Goal: Information Seeking & Learning: Learn about a topic

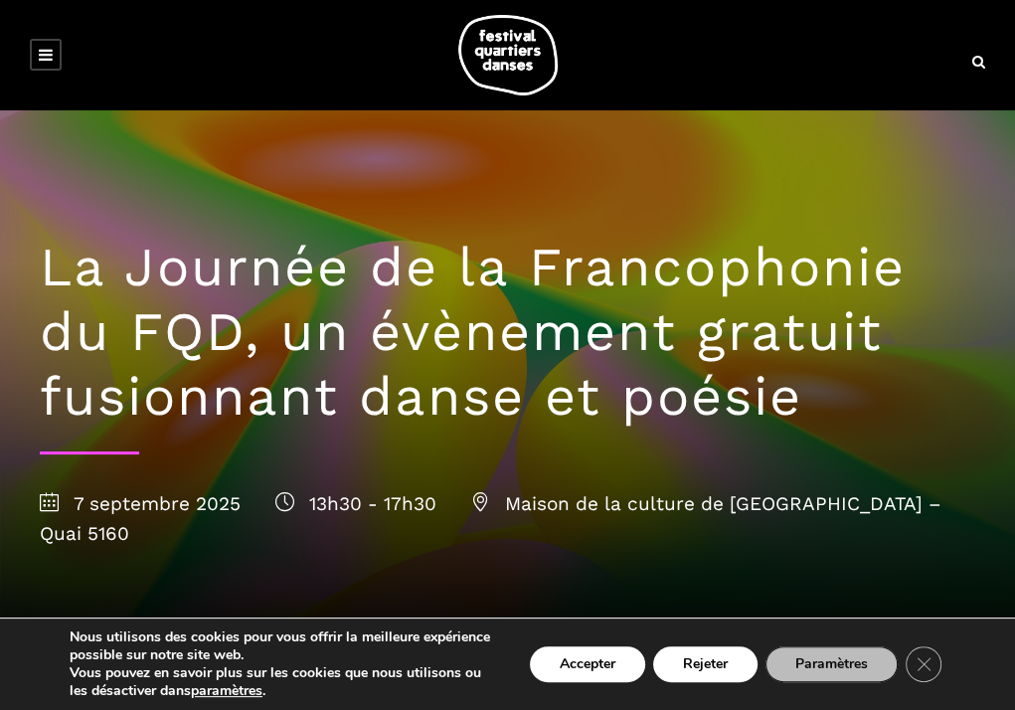
click at [926, 239] on h1 "La Journée de la Francophonie du FQD, un évènement gratuit fusionnant danse et …" at bounding box center [508, 332] width 936 height 193
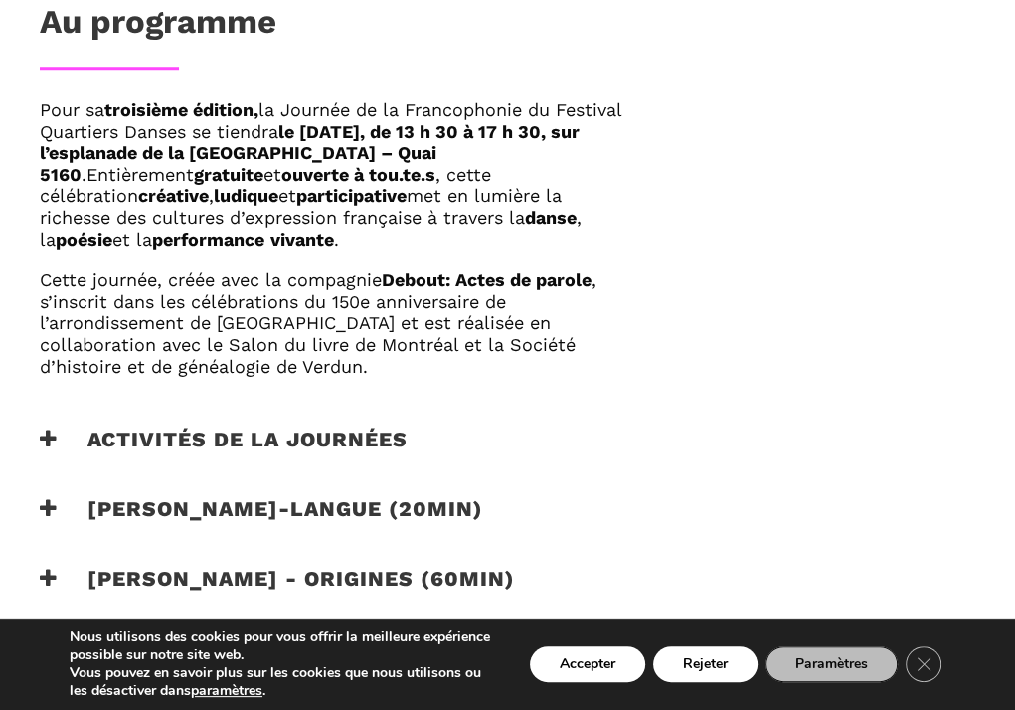
scroll to position [1198, 0]
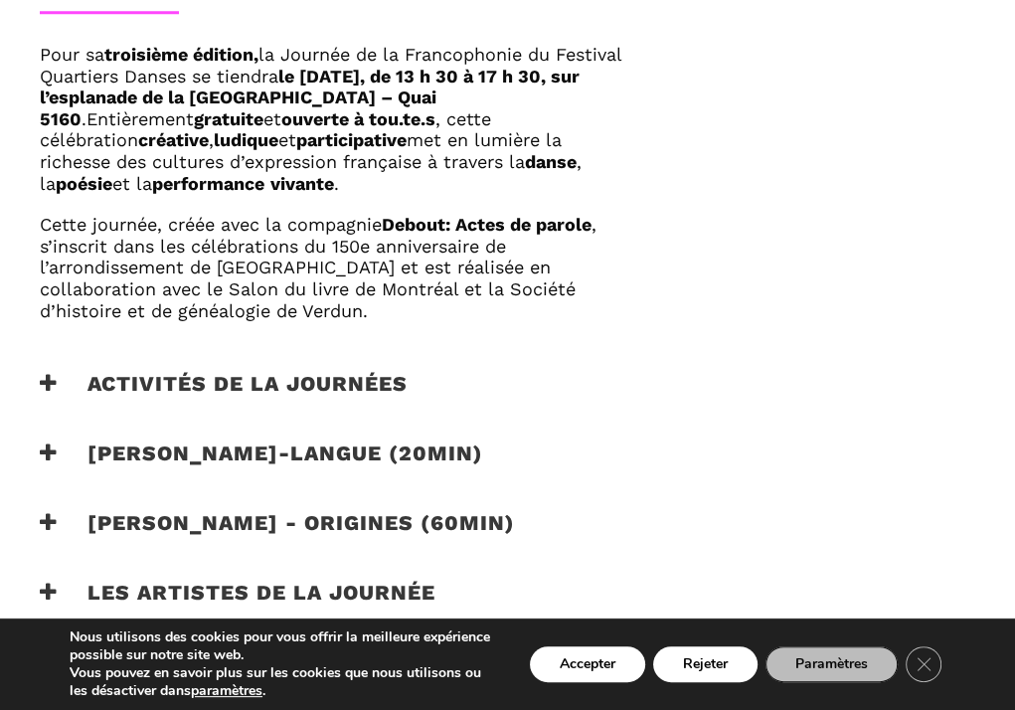
click at [63, 371] on h3 "Activités de la journées" at bounding box center [224, 396] width 368 height 50
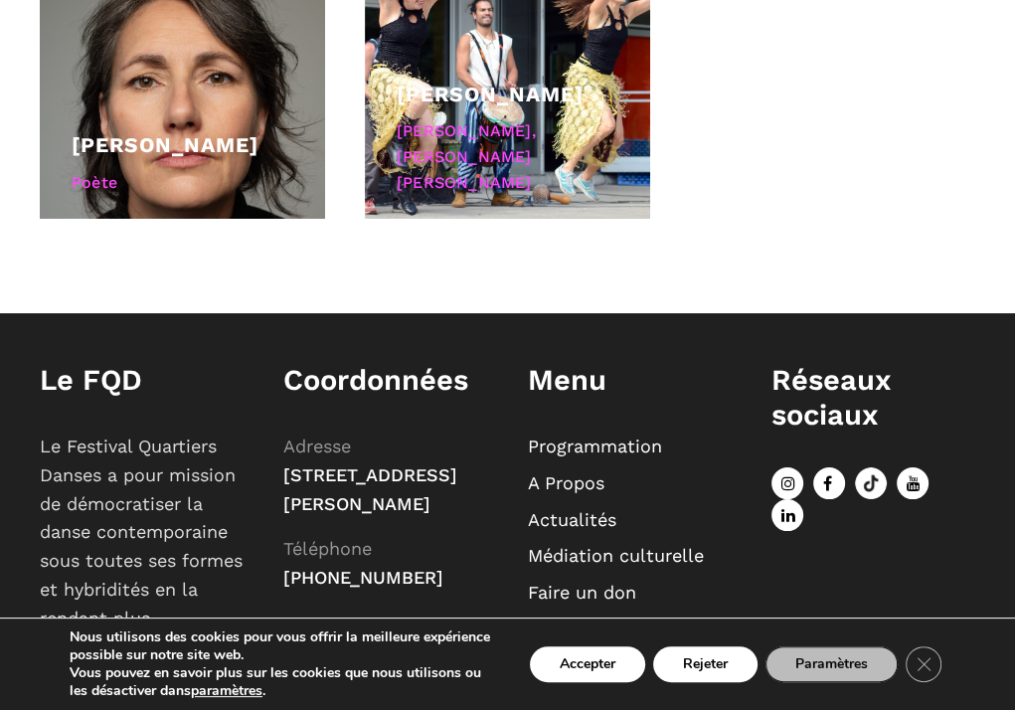
scroll to position [2490, 0]
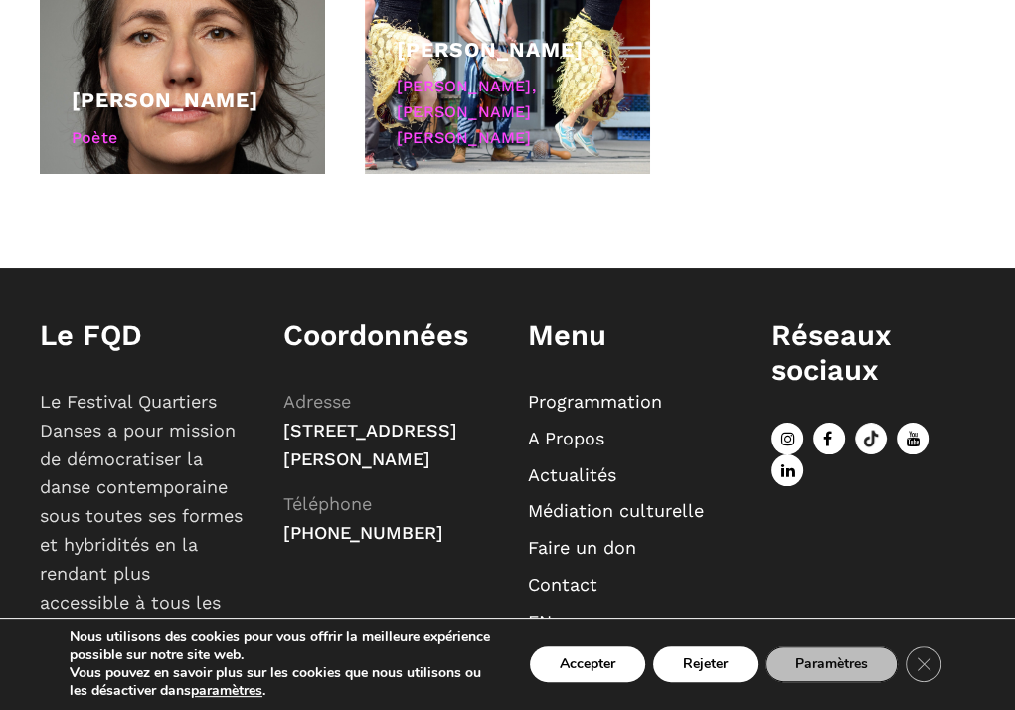
drag, startPoint x: 288, startPoint y: 395, endPoint x: 400, endPoint y: 466, distance: 132.4
click at [439, 469] on p "Adresse [STREET_ADDRESS][PERSON_NAME] Téléphone [PHONE_NUMBER]" at bounding box center [385, 468] width 204 height 160
click at [312, 460] on span "[STREET_ADDRESS][PERSON_NAME]" at bounding box center [370, 445] width 174 height 50
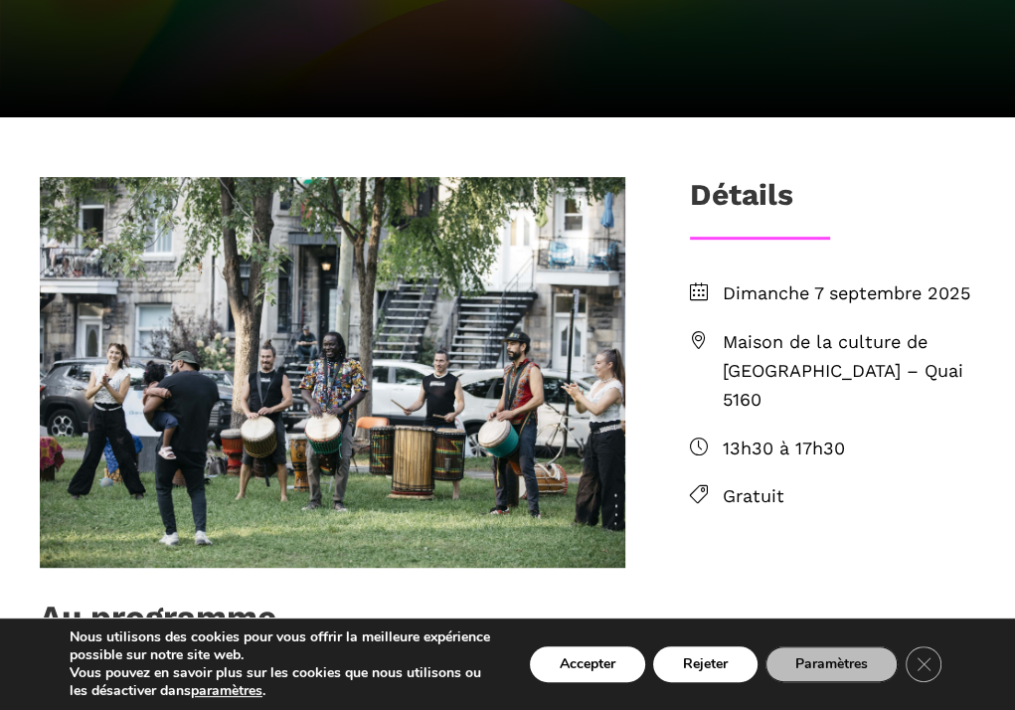
scroll to position [539, 0]
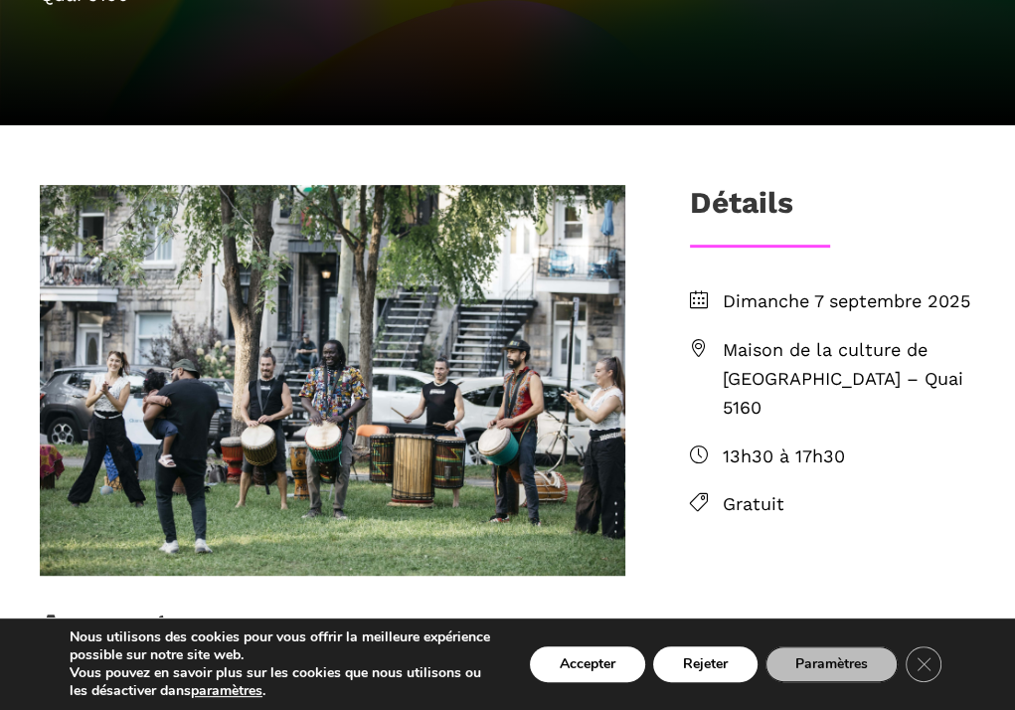
click at [728, 336] on span "Maison de la culture de [GEOGRAPHIC_DATA] – Quai 5160" at bounding box center [849, 379] width 253 height 86
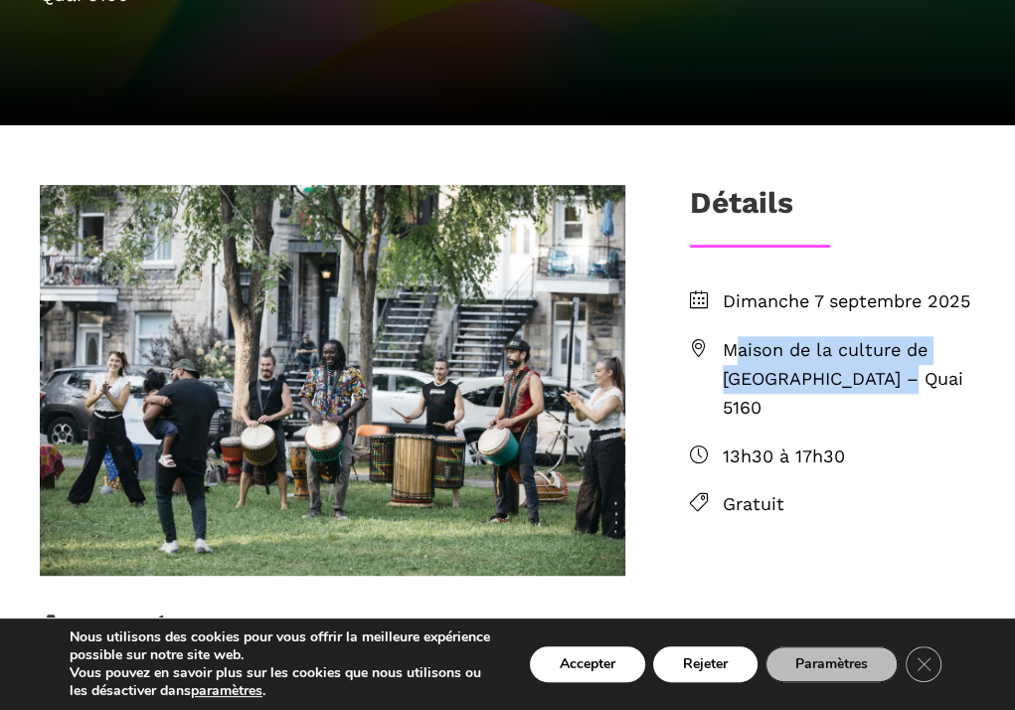
drag, startPoint x: 721, startPoint y: 326, endPoint x: 902, endPoint y: 359, distance: 184.0
click at [902, 359] on li "Maison de la culture de [GEOGRAPHIC_DATA] – Quai 5160" at bounding box center [832, 379] width 285 height 86
copy span "Maison de la culture de [GEOGRAPHIC_DATA] – Quai 5160"
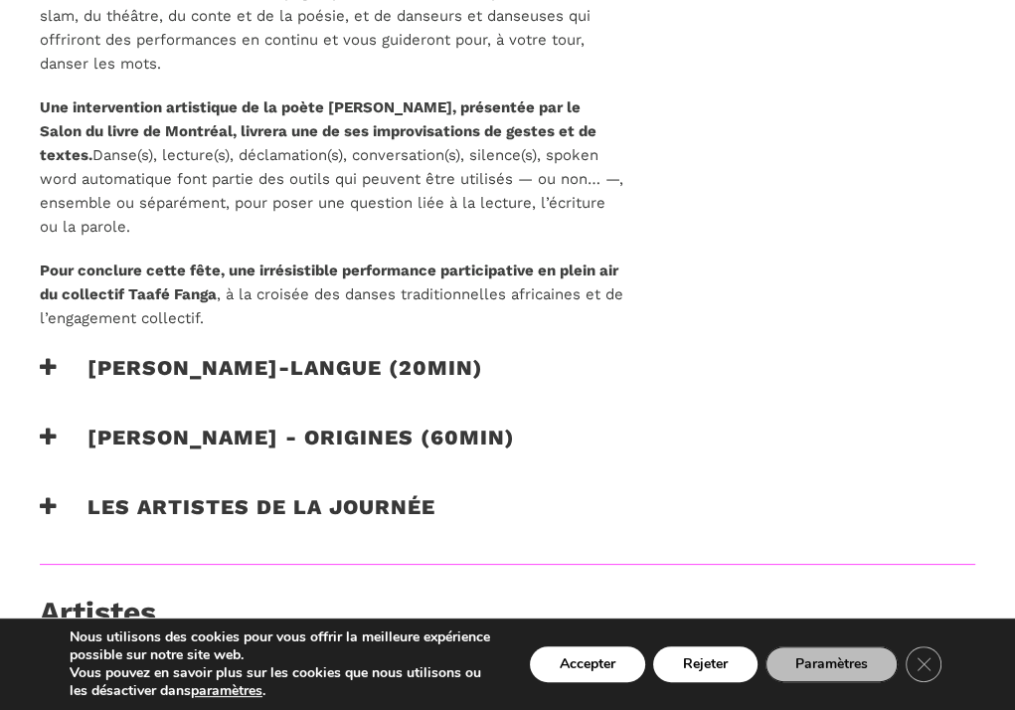
scroll to position [1711, 0]
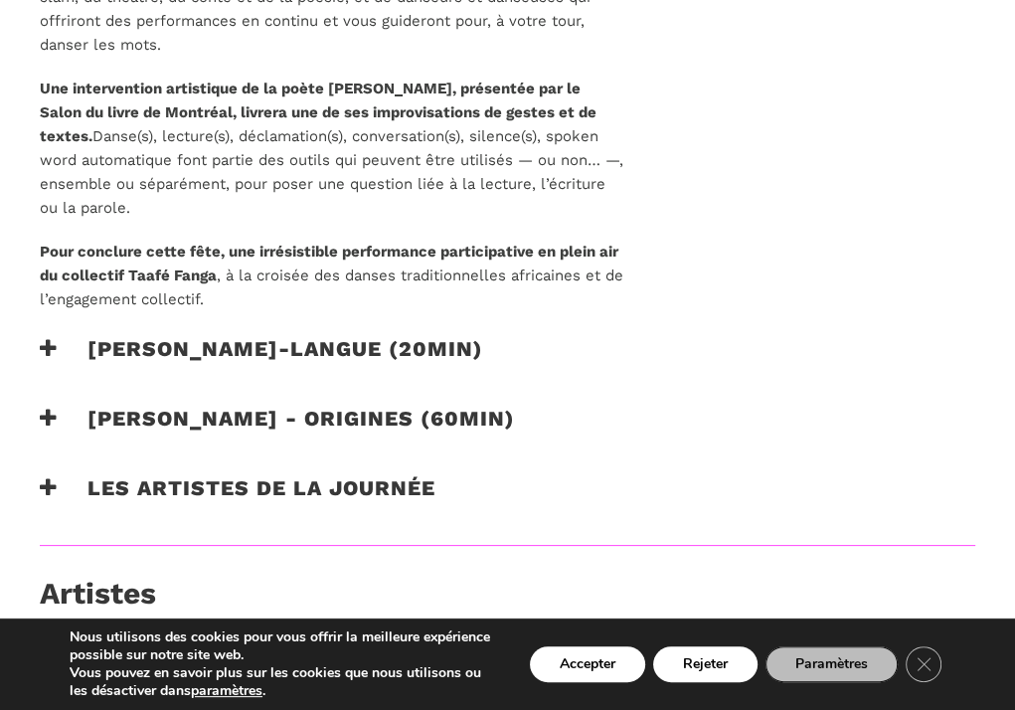
click at [279, 336] on h3 "[PERSON_NAME]-langue (20min)" at bounding box center [262, 361] width 444 height 50
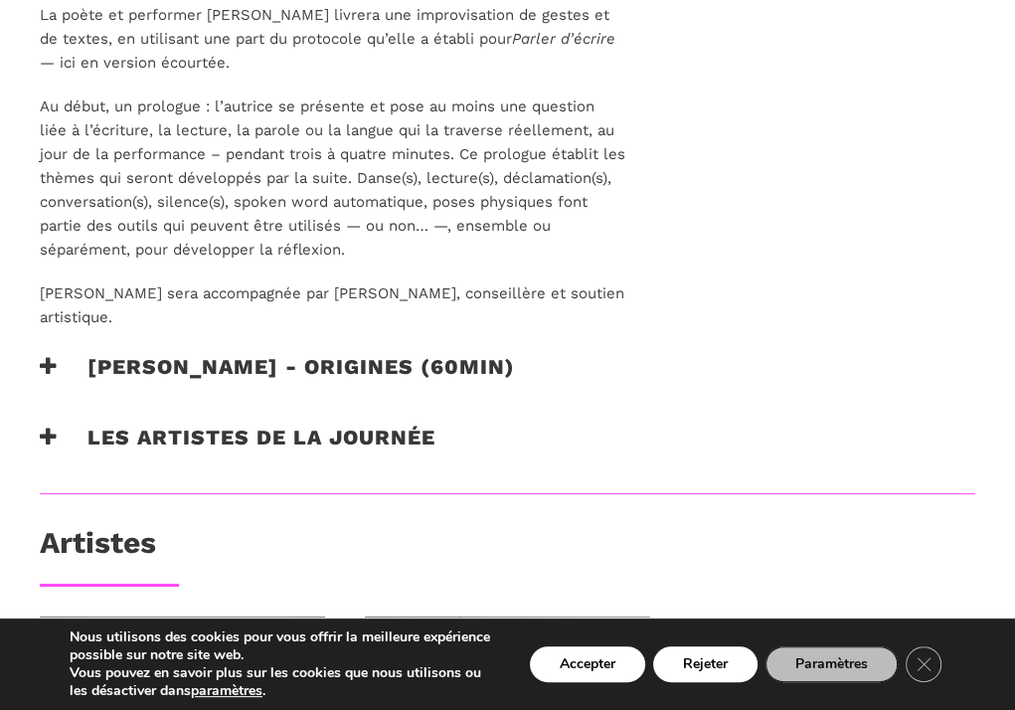
scroll to position [2136, 0]
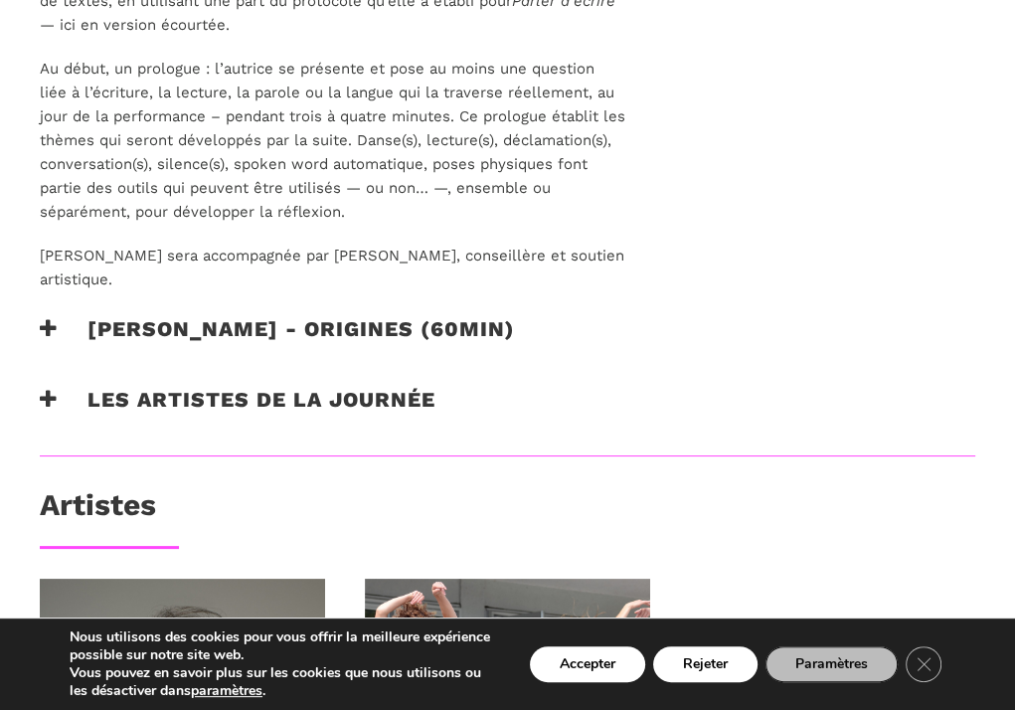
click at [40, 318] on icon at bounding box center [49, 328] width 18 height 21
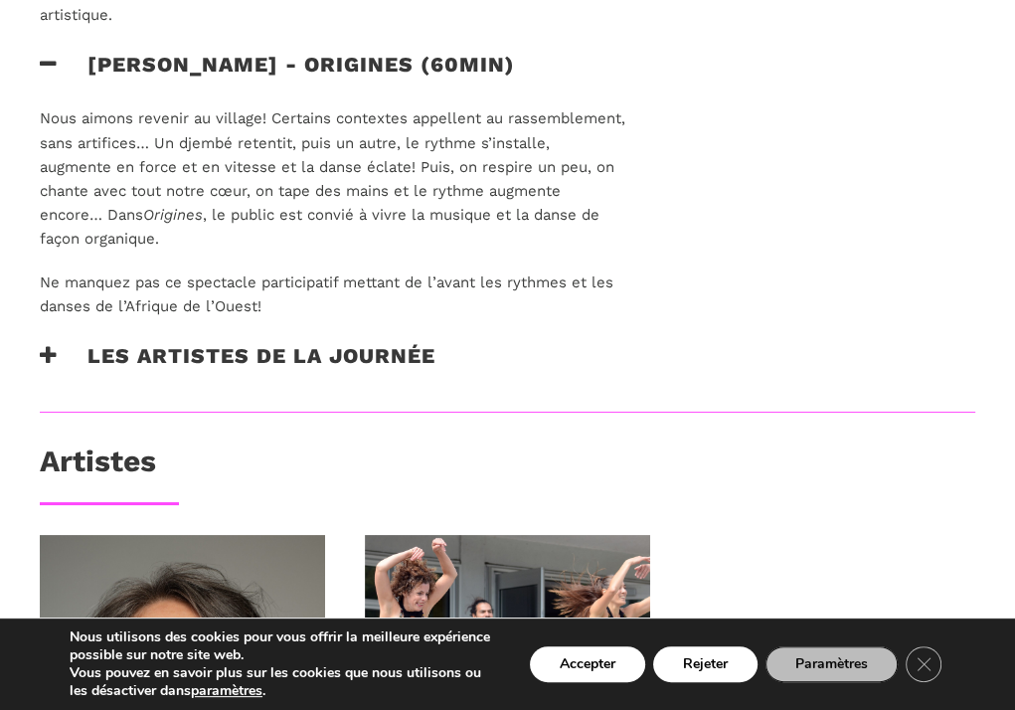
scroll to position [2411, 0]
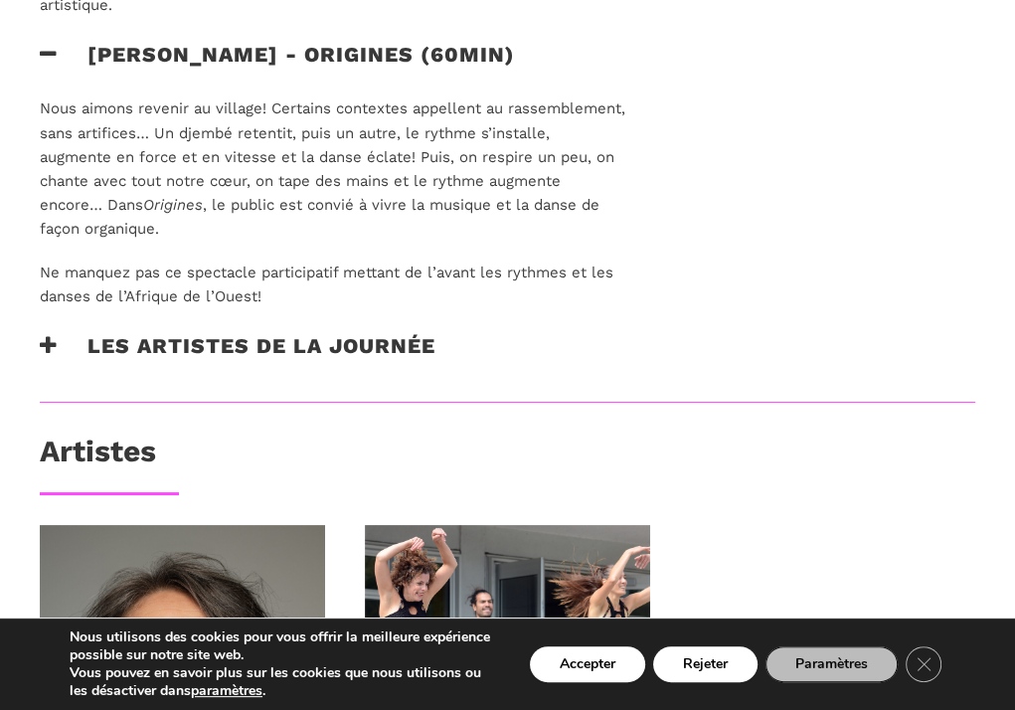
click at [53, 334] on icon at bounding box center [49, 344] width 18 height 21
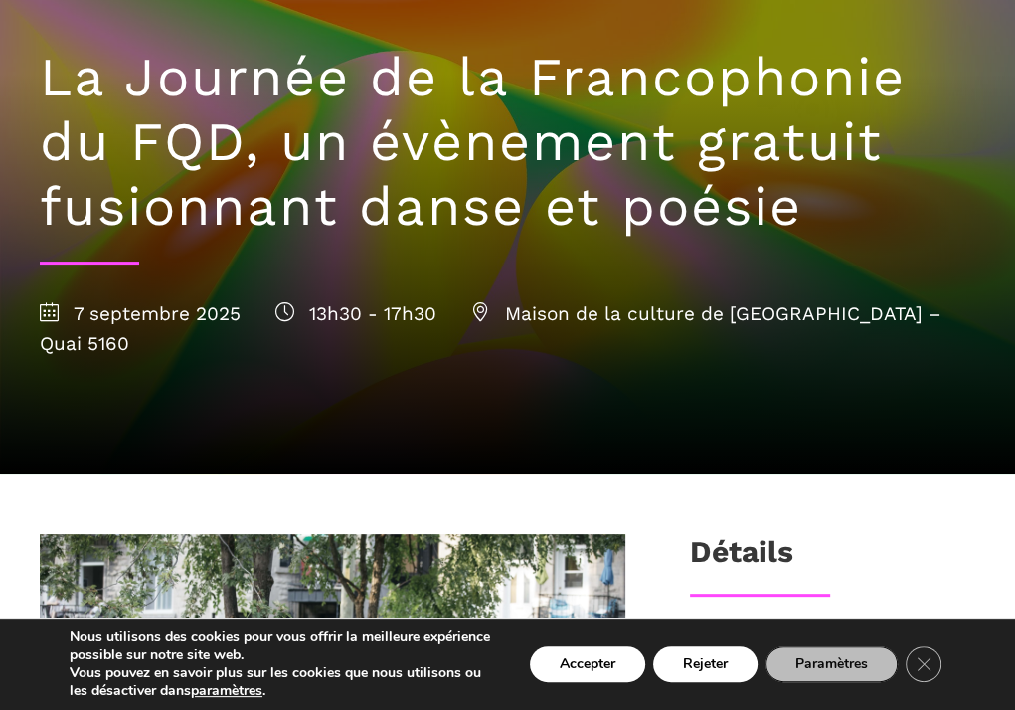
scroll to position [0, 0]
